Goal: Transaction & Acquisition: Subscribe to service/newsletter

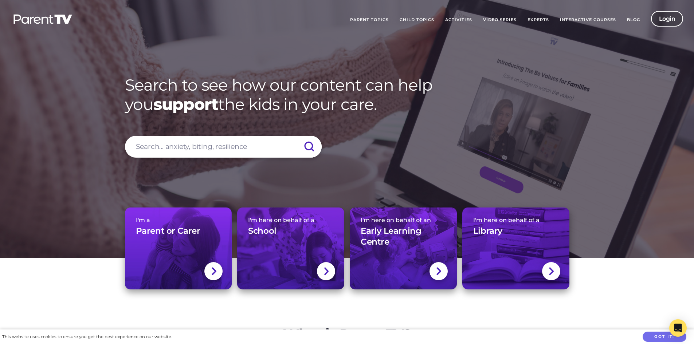
click at [674, 25] on link "Login" at bounding box center [667, 19] width 32 height 16
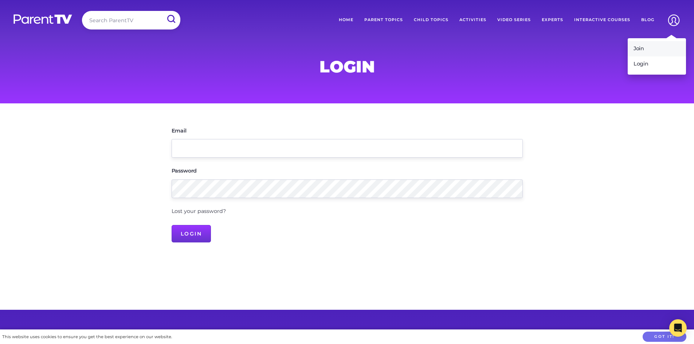
click at [648, 44] on link "Join" at bounding box center [656, 48] width 58 height 15
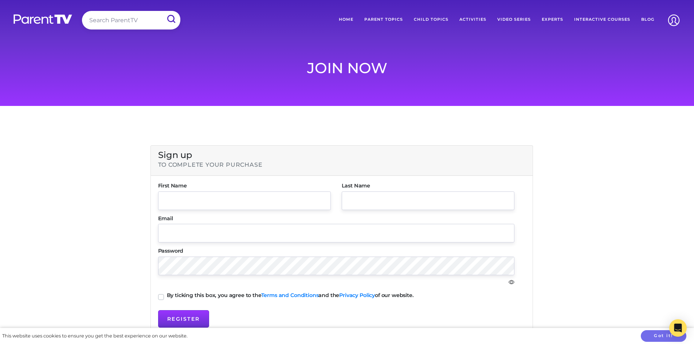
click at [229, 214] on div "First Name First name is a required field." at bounding box center [244, 199] width 183 height 33
click at [226, 202] on input "text" at bounding box center [244, 201] width 173 height 19
type input "Pedro"
click at [419, 185] on label "Last Name" at bounding box center [428, 185] width 173 height 5
click at [410, 198] on input "text" at bounding box center [428, 201] width 173 height 19
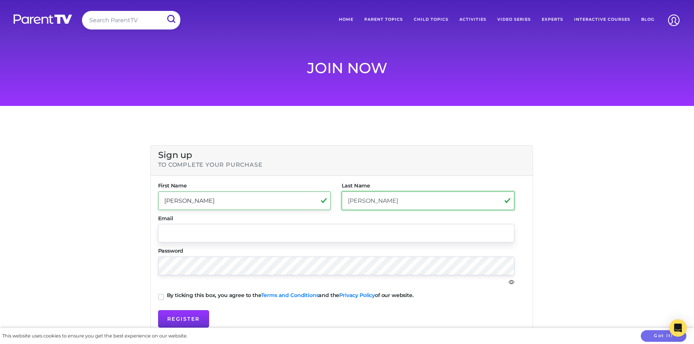
type input "Garcia"
click at [370, 226] on input "text" at bounding box center [336, 233] width 356 height 19
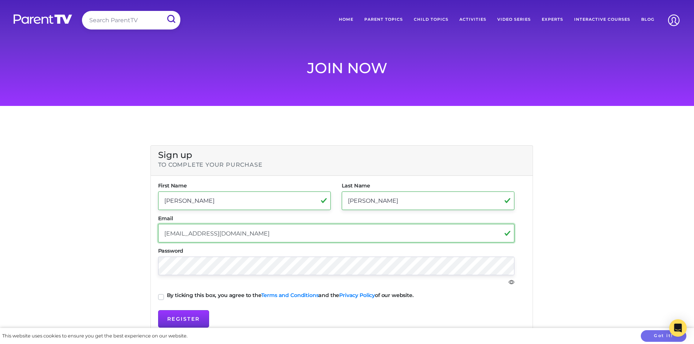
type input "piolingarcia04@gmail.com"
click at [290, 253] on label "Password" at bounding box center [336, 250] width 356 height 5
click at [260, 253] on label "Password" at bounding box center [336, 250] width 356 height 5
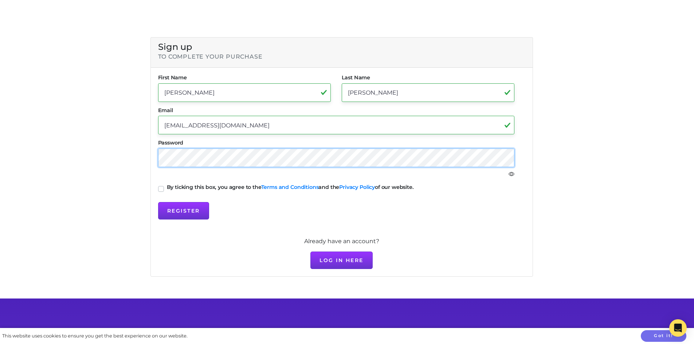
scroll to position [109, 0]
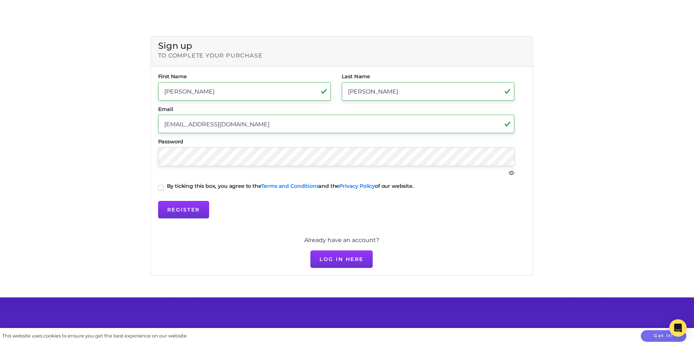
click at [165, 195] on form "First Name Pedro First name is a required field. Last Name Garcia First name is…" at bounding box center [341, 146] width 367 height 145
click at [165, 193] on form "First Name Pedro First name is a required field. Last Name Garcia First name is…" at bounding box center [341, 146] width 367 height 145
click at [165, 189] on div "By ticking this box, you agree to the Terms and Conditions and the Privacy Poli…" at bounding box center [336, 187] width 356 height 9
click at [167, 187] on label "By ticking this box, you agree to the Terms and Conditions and the Privacy Poli…" at bounding box center [290, 185] width 247 height 5
click at [163, 187] on input "By ticking this box, you agree to the Terms and Conditions and the Privacy Poli…" at bounding box center [161, 186] width 6 height 7
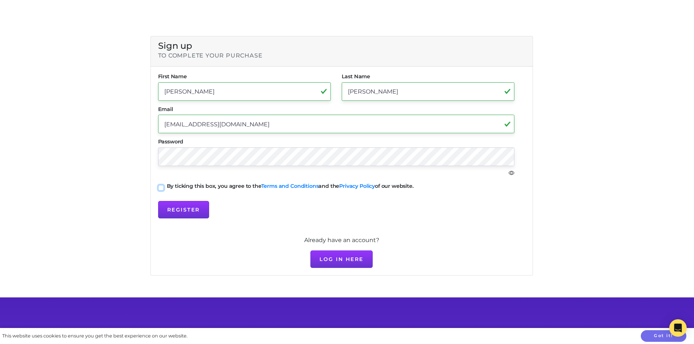
checkbox input "true"
click at [515, 170] on div "Password" at bounding box center [336, 161] width 367 height 44
click at [512, 171] on icon "eye" at bounding box center [511, 173] width 6 height 6
click at [512, 171] on icon "eye" at bounding box center [511, 173] width 6 height 4
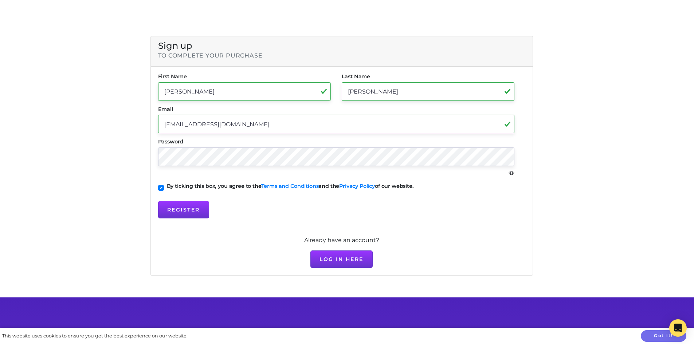
click at [512, 171] on icon "eye" at bounding box center [511, 173] width 6 height 4
click at [188, 199] on form "First Name Pedro First name is a required field. Last Name Garcia First name is…" at bounding box center [341, 146] width 367 height 145
click at [203, 157] on form "First Name Pedro First name is a required field. Last Name Garcia First name is…" at bounding box center [341, 146] width 367 height 145
drag, startPoint x: 175, startPoint y: 212, endPoint x: 110, endPoint y: 158, distance: 84.8
click at [110, 158] on div "Sign up to complete your purchase First Name Pedro First name is a required fie…" at bounding box center [347, 147] width 694 height 301
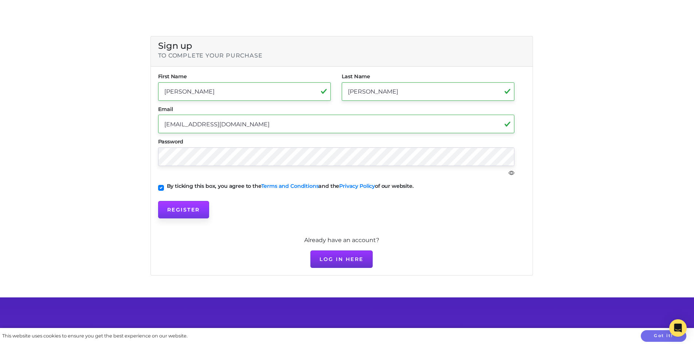
click at [178, 202] on button "Register" at bounding box center [183, 209] width 51 height 17
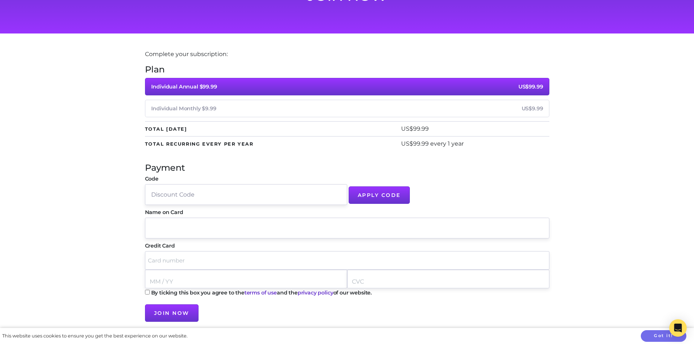
scroll to position [73, 0]
click at [176, 108] on span "Individual Monthly $9.99" at bounding box center [183, 108] width 65 height 7
click at [0, 0] on input "Individual Monthly $9.99 US$9.99" at bounding box center [0, 0] width 0 height 0
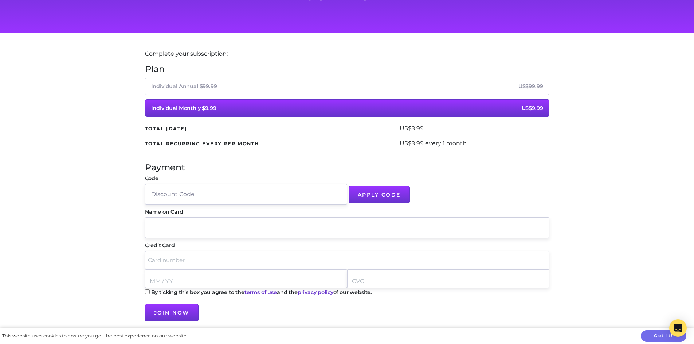
click at [186, 96] on li "Individual Annual $99.99 US$99.99" at bounding box center [347, 88] width 404 height 20
click at [192, 80] on label "Individual Annual $99.99 US$99.99" at bounding box center [347, 86] width 404 height 17
click at [0, 0] on input "Individual Annual $99.99 US$99.99" at bounding box center [0, 0] width 0 height 0
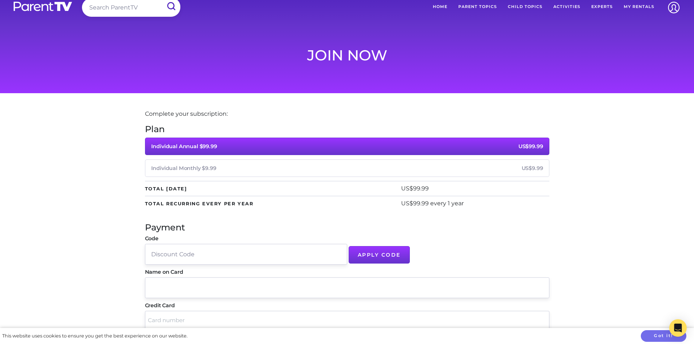
scroll to position [0, 0]
